Goal: Information Seeking & Learning: Check status

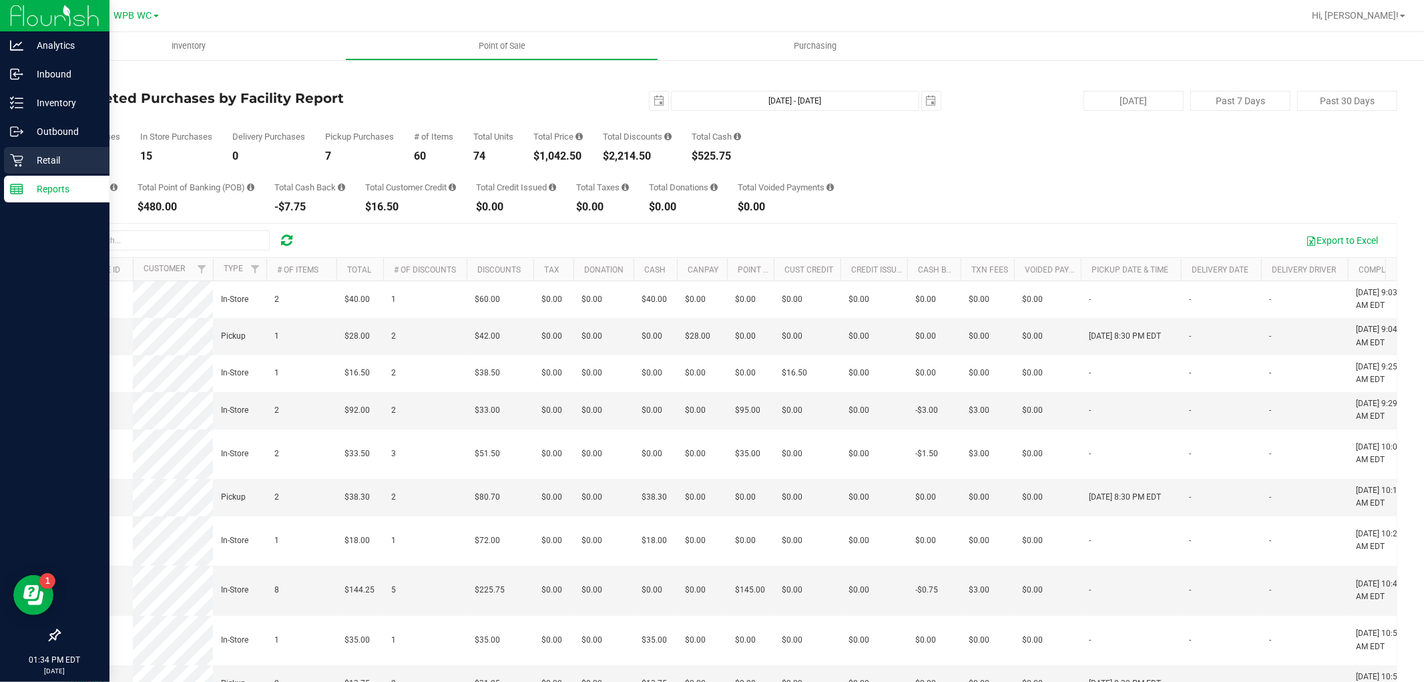
click at [16, 155] on icon at bounding box center [16, 160] width 13 height 13
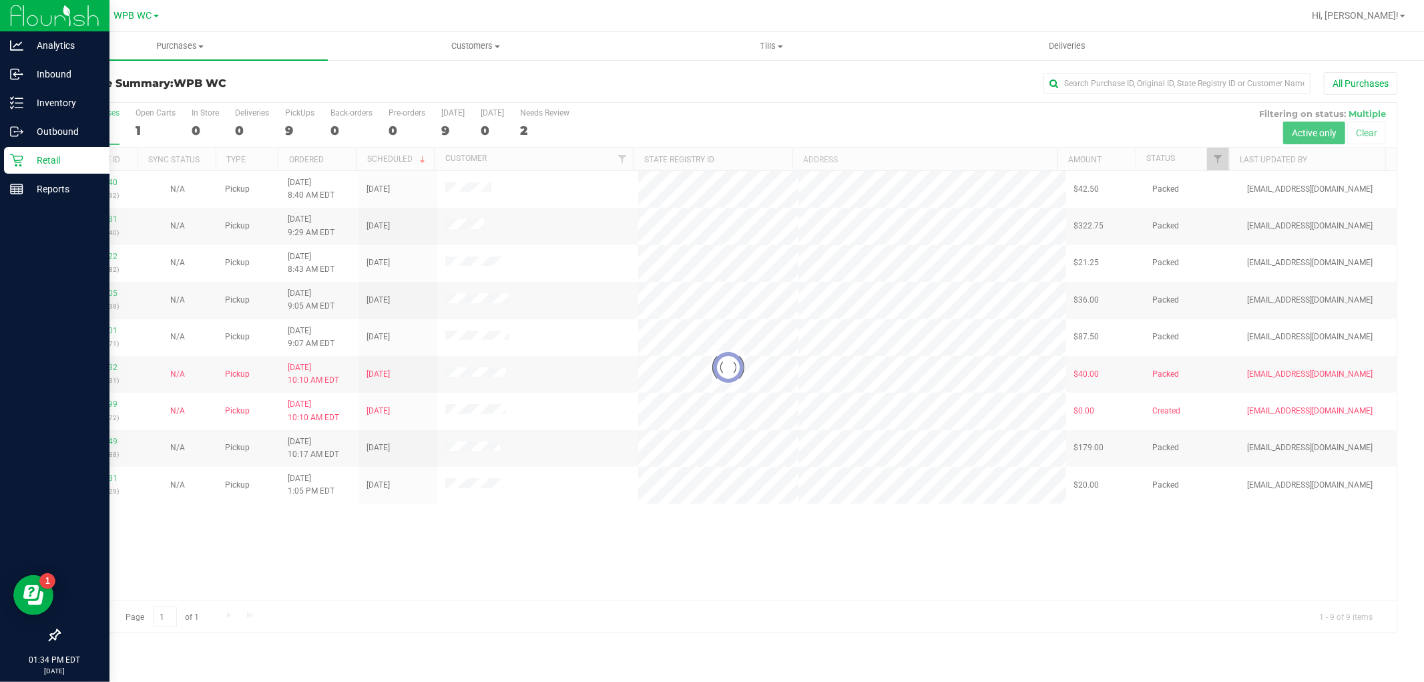
click at [819, 588] on div at bounding box center [727, 368] width 1337 height 530
click at [58, 188] on p "Reports" at bounding box center [63, 189] width 80 height 16
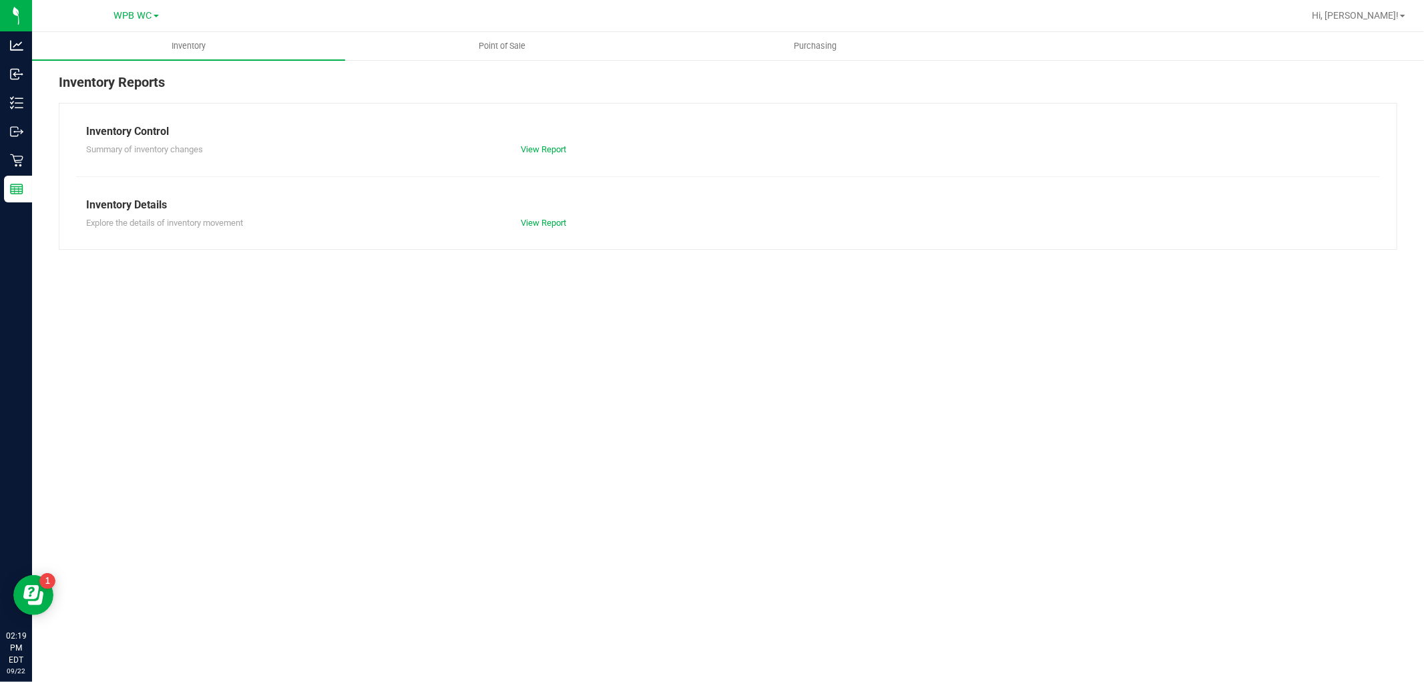
click at [524, 30] on nav "WPB WC Hi, [PERSON_NAME]!" at bounding box center [728, 16] width 1392 height 32
click at [502, 51] on span "Point of Sale" at bounding box center [502, 46] width 83 height 12
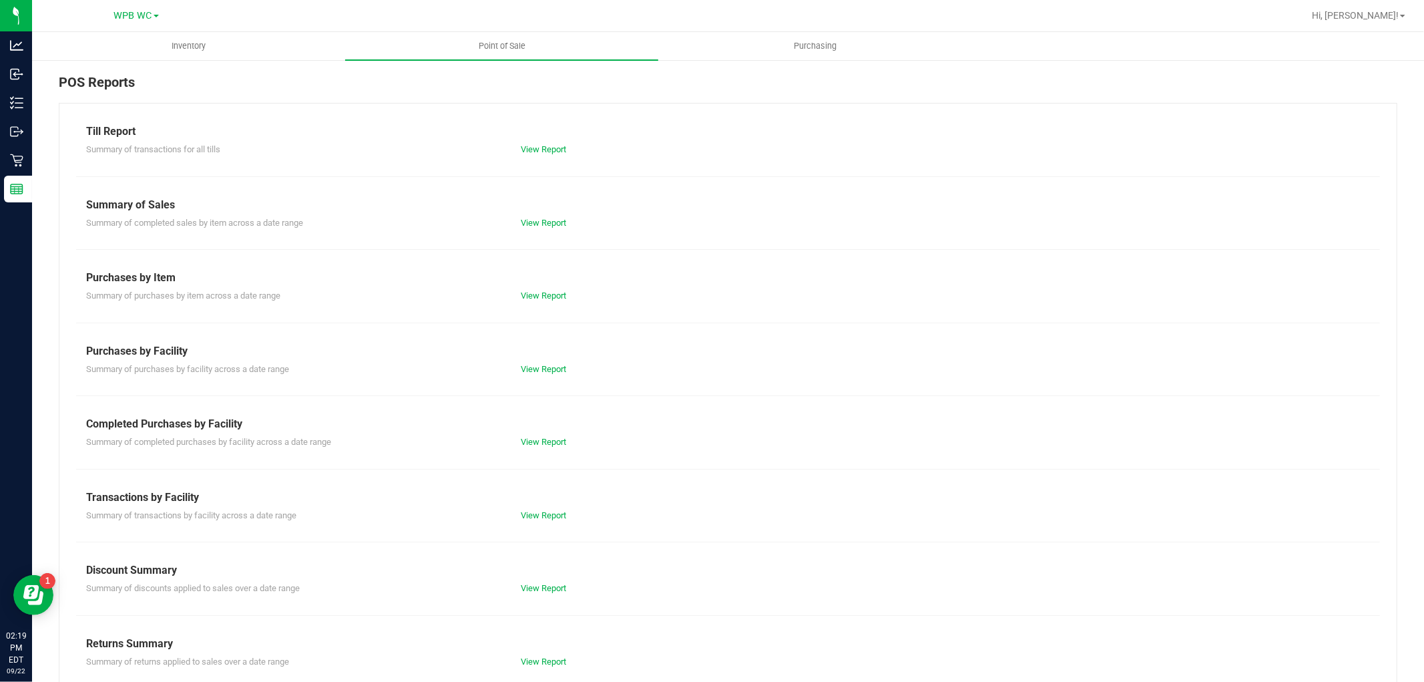
click at [543, 433] on div "Summary of completed purchases by facility across a date range View Report" at bounding box center [728, 440] width 1304 height 17
click at [545, 442] on link "View Report" at bounding box center [543, 442] width 45 height 10
